Goal: Complete application form

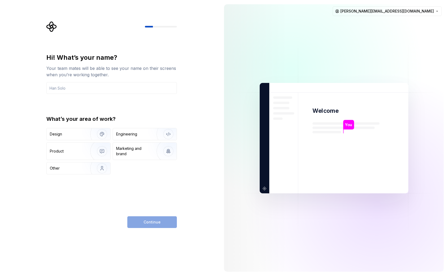
click at [97, 160] on div "Design Engineering Product Marketing and brand Other" at bounding box center [111, 151] width 130 height 46
click at [97, 153] on img "button" at bounding box center [98, 151] width 34 height 36
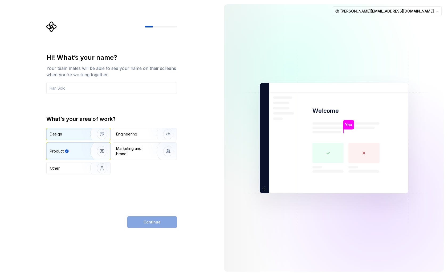
click at [97, 133] on img "button" at bounding box center [98, 134] width 34 height 36
click at [93, 145] on img "button" at bounding box center [98, 151] width 34 height 36
click at [87, 132] on img "button" at bounding box center [98, 134] width 34 height 36
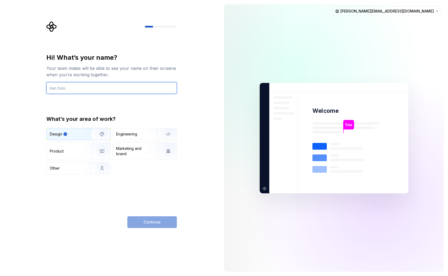
click at [83, 82] on input "text" at bounding box center [111, 88] width 130 height 12
type input "[PERSON_NAME]"
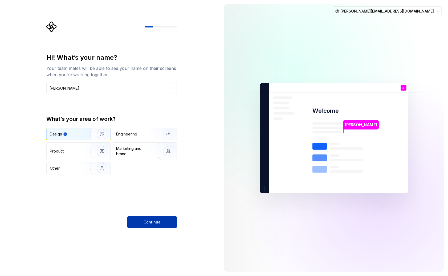
click at [155, 221] on span "Continue" at bounding box center [151, 221] width 17 height 5
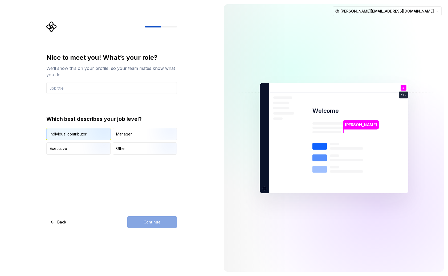
click at [74, 132] on div "Individual contributor" at bounding box center [68, 133] width 37 height 5
click at [78, 89] on input "text" at bounding box center [111, 88] width 130 height 12
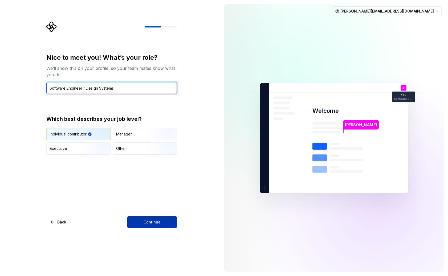
type input "Software Engineer / Design Systems"
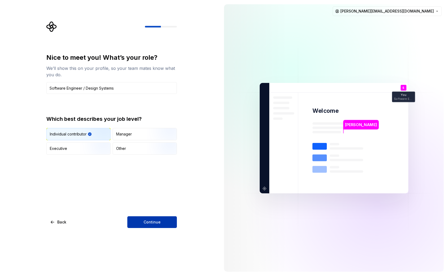
click at [154, 217] on button "Continue" at bounding box center [152, 222] width 50 height 12
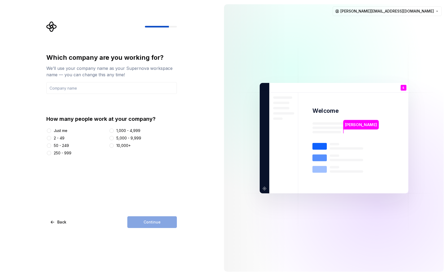
click at [65, 143] on div "50 - 249" at bounding box center [61, 145] width 15 height 5
click at [51, 143] on button "50 - 249" at bounding box center [49, 145] width 4 height 4
click at [73, 87] on input "text" at bounding box center [111, 88] width 130 height 12
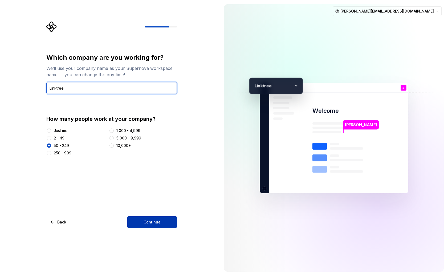
type input "Linktree"
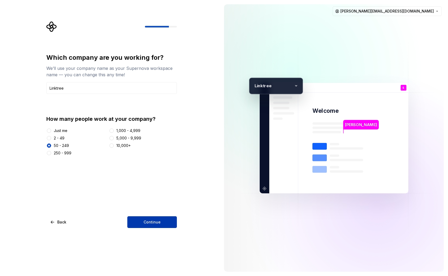
click at [157, 221] on span "Continue" at bounding box center [151, 221] width 17 height 5
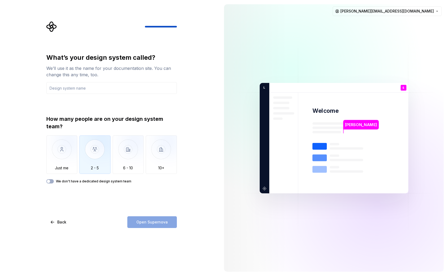
click at [96, 160] on img "button" at bounding box center [94, 153] width 31 height 36
click at [82, 87] on input "text" at bounding box center [111, 88] width 130 height 12
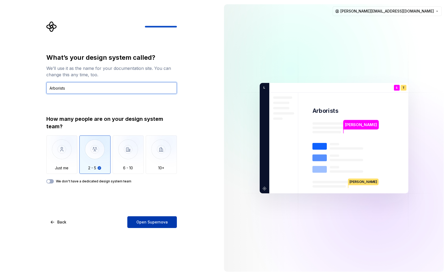
type input "Arborists"
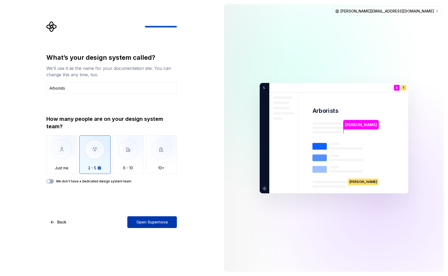
click at [149, 223] on span "Open Supernova" at bounding box center [151, 221] width 31 height 5
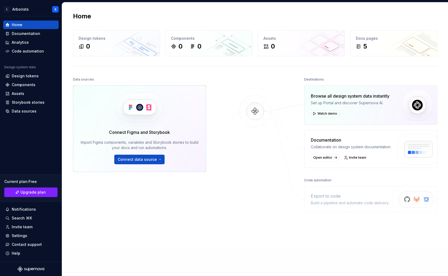
click at [163, 200] on div "Data sources Connect Figma and Storybook Import Figma components, variables and…" at bounding box center [139, 158] width 133 height 165
click at [144, 157] on span "Connect data source" at bounding box center [137, 159] width 39 height 5
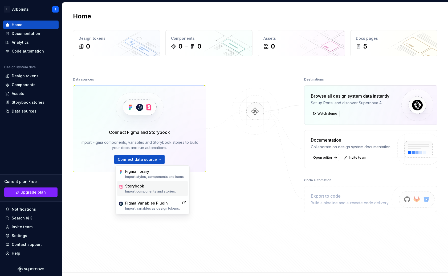
click at [144, 190] on p "Import components and stories." at bounding box center [150, 191] width 51 height 4
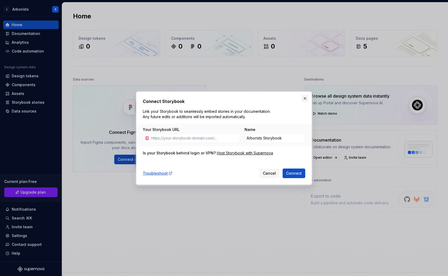
click at [308, 96] on button "button" at bounding box center [304, 98] width 7 height 7
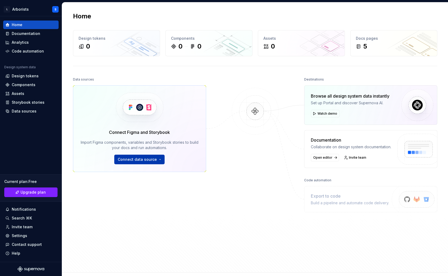
click at [136, 159] on span "Connect data source" at bounding box center [137, 159] width 39 height 5
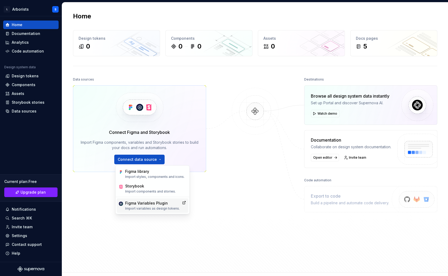
click at [148, 206] on div "Figma Variables Plugin Import variables as design tokens." at bounding box center [152, 205] width 55 height 10
